Goal: Information Seeking & Learning: Learn about a topic

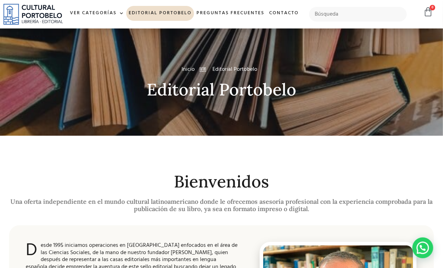
type input "u"
type input "cuando la justicia quema"
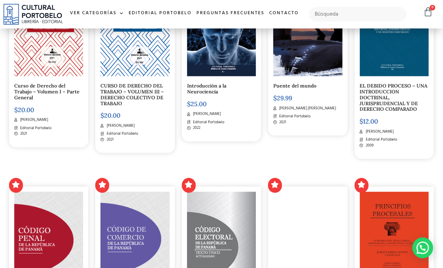
scroll to position [348, 0]
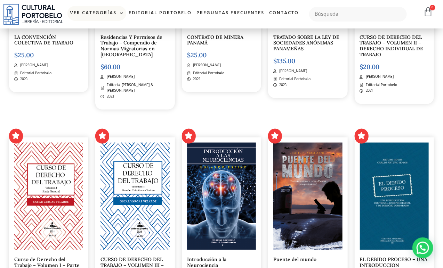
click at [108, 13] on link "Ver Categorías" at bounding box center [96, 13] width 59 height 15
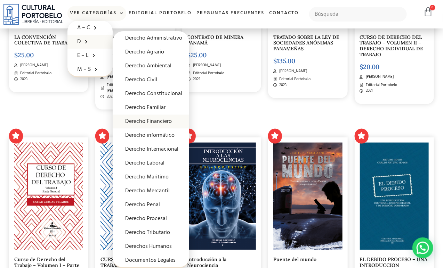
scroll to position [417, 0]
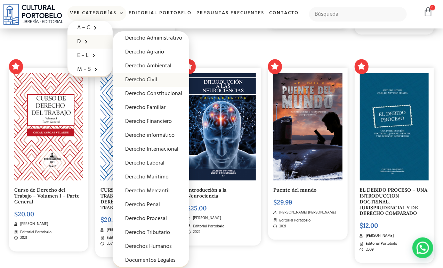
click at [153, 75] on link "Derecho Civil" at bounding box center [151, 80] width 77 height 14
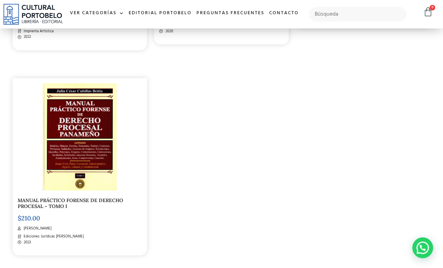
scroll to position [1287, 0]
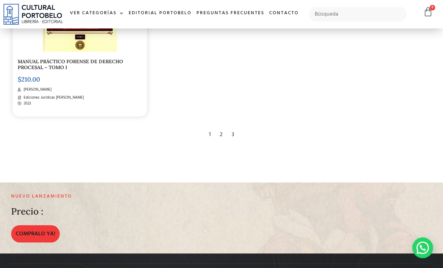
click at [222, 136] on div "2" at bounding box center [221, 134] width 10 height 15
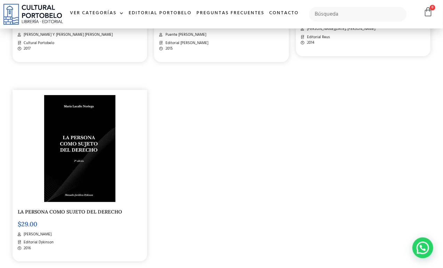
scroll to position [1252, 0]
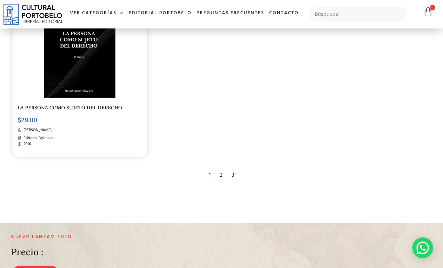
click at [233, 178] on div "3" at bounding box center [232, 175] width 9 height 15
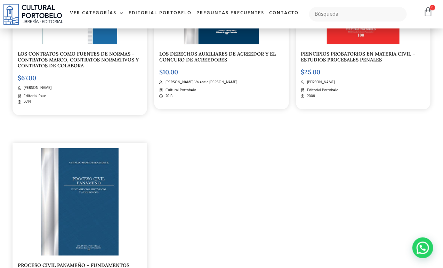
scroll to position [1043, 0]
